Goal: Check status: Check status

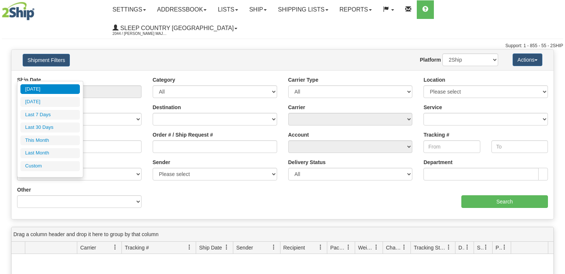
click at [77, 85] on input "From [DATE] To [DATE]" at bounding box center [79, 91] width 124 height 13
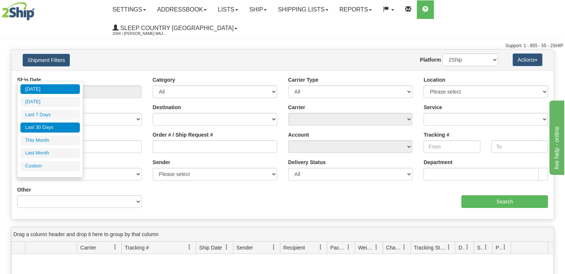
click at [59, 127] on li "Last 30 Days" at bounding box center [49, 128] width 59 height 10
type input "From [DATE] To [DATE]"
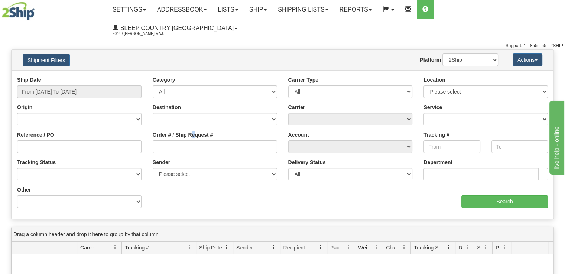
click at [193, 131] on label "Order # / Ship Request #" at bounding box center [183, 134] width 61 height 7
click at [186, 140] on input "Order # / Ship Request #" at bounding box center [215, 146] width 124 height 13
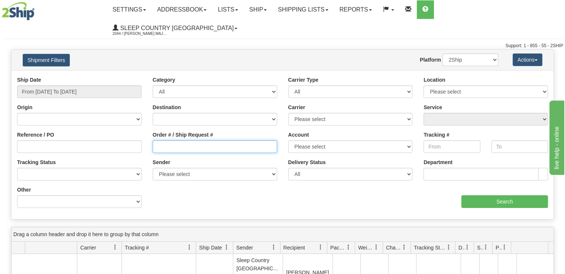
paste input "9000H998161"
type input "9000H998161"
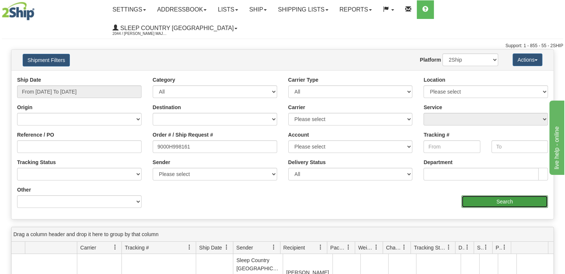
click at [487, 195] on input "Search" at bounding box center [504, 201] width 87 height 13
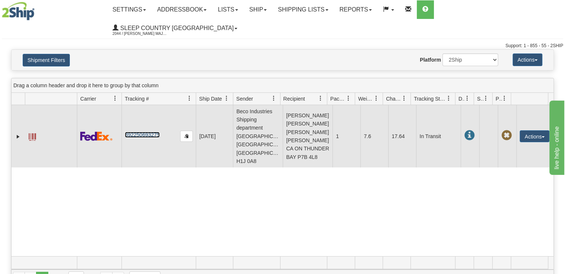
click at [144, 132] on link "392250693275" at bounding box center [142, 135] width 35 height 6
